Goal: Information Seeking & Learning: Learn about a topic

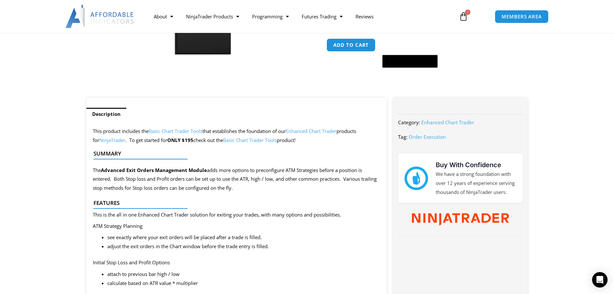
scroll to position [193, 0]
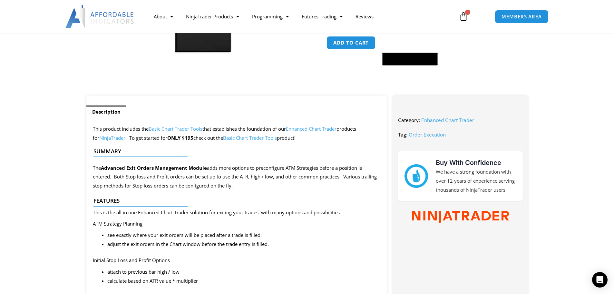
click at [265, 137] on link "Basic Chart Trader Tools" at bounding box center [250, 137] width 54 height 6
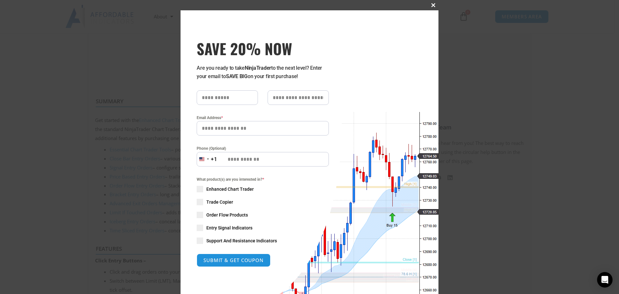
click at [429, 5] on span "SAVE 20% NOW popup" at bounding box center [433, 5] width 10 height 4
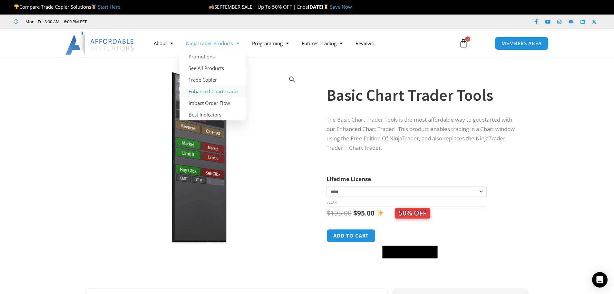
click at [228, 89] on link "Enhanced Chart Trader" at bounding box center [213, 91] width 66 height 12
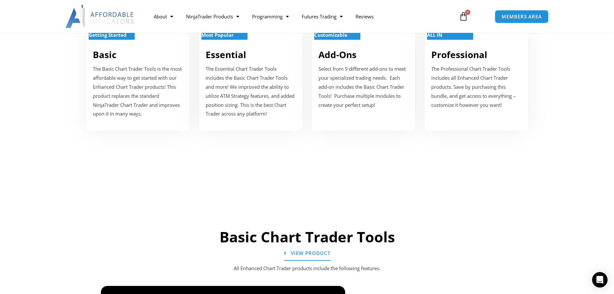
scroll to position [226, 0]
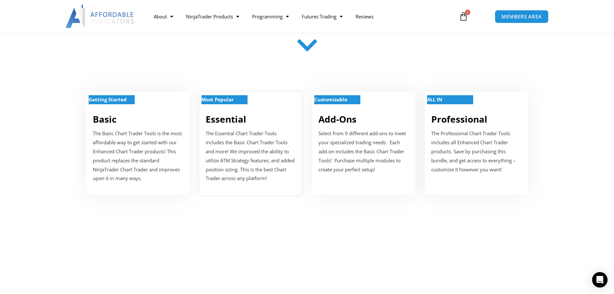
click at [255, 161] on p "The Essential Chart Trader Tools includes the Basic Chart Trader Tools and more…" at bounding box center [251, 156] width 90 height 54
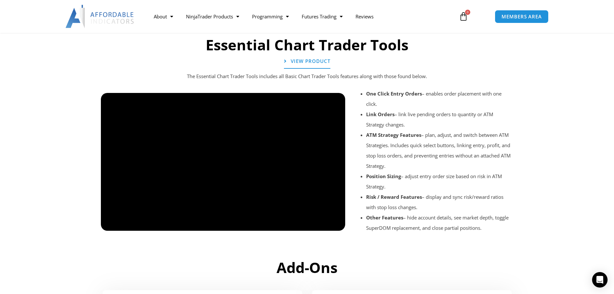
scroll to position [707, 0]
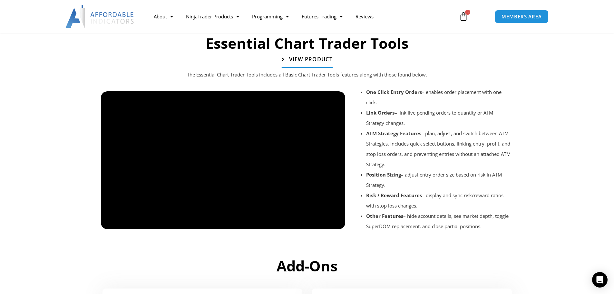
click at [304, 57] on span "View Product" at bounding box center [311, 59] width 44 height 5
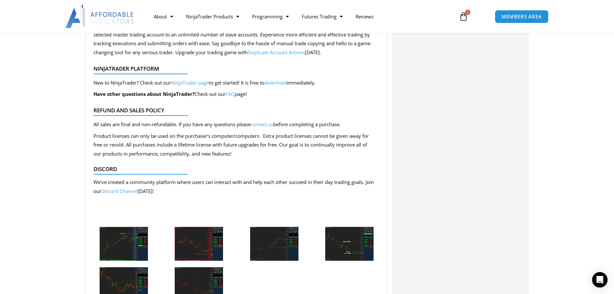
scroll to position [1184, 0]
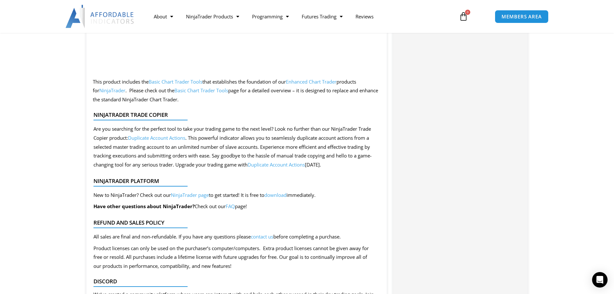
click at [182, 82] on link "Basic Chart Trader Tools" at bounding box center [176, 81] width 54 height 6
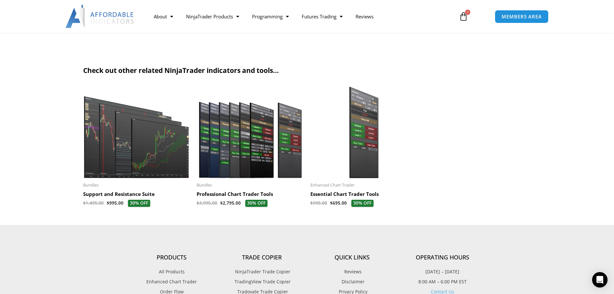
scroll to position [1741, 0]
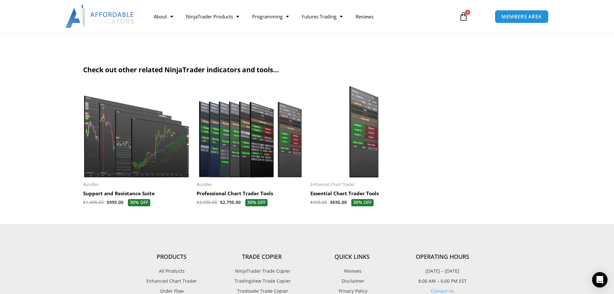
click at [323, 195] on h2 "Essential Chart Trader Tools" at bounding box center [363, 193] width 107 height 6
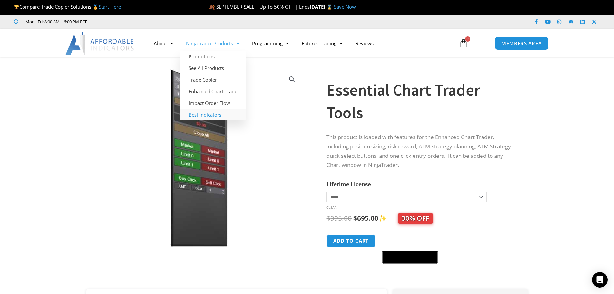
click at [213, 117] on link "Best Indicators" at bounding box center [213, 115] width 66 height 12
